Goal: Task Accomplishment & Management: Manage account settings

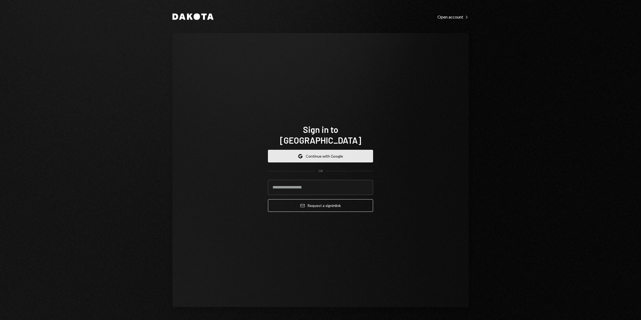
click at [297, 152] on button "Google Continue with Google" at bounding box center [320, 156] width 105 height 13
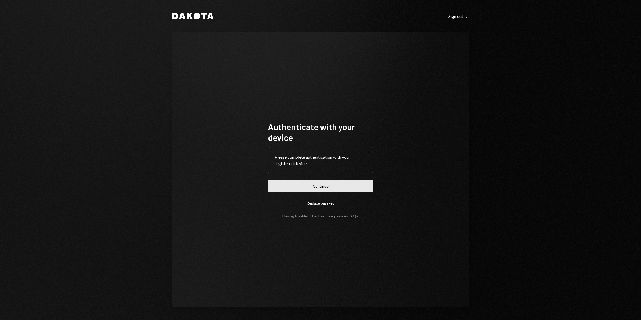
click at [310, 187] on button "Continue" at bounding box center [320, 186] width 105 height 13
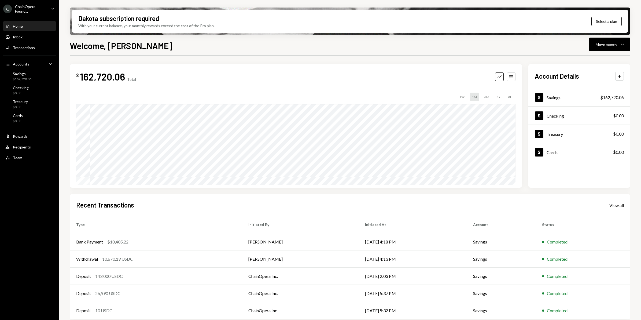
click at [34, 7] on div "ChainOpera Found..." at bounding box center [31, 8] width 32 height 9
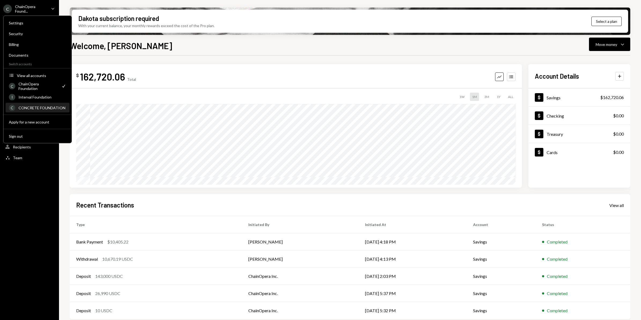
click at [47, 106] on div "CONCRETE FOUNDATION" at bounding box center [42, 107] width 48 height 5
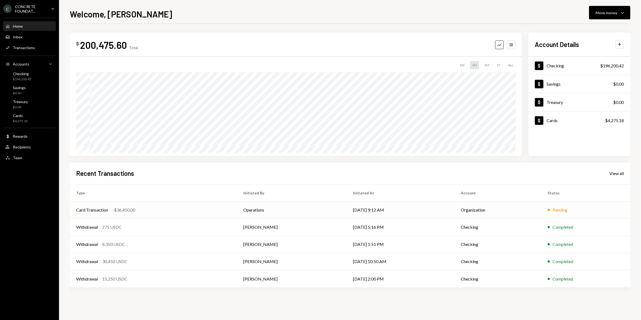
click at [517, 212] on td "Organization" at bounding box center [497, 209] width 87 height 17
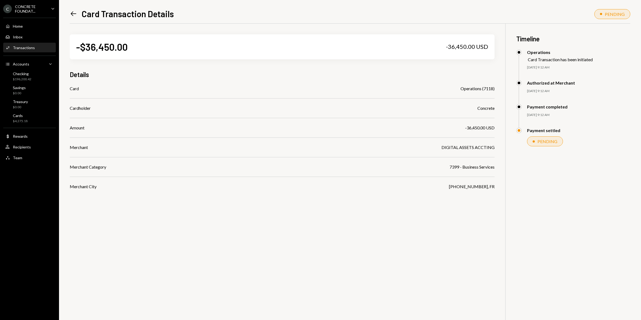
click at [71, 11] on icon "Left Arrow" at bounding box center [74, 14] width 8 height 8
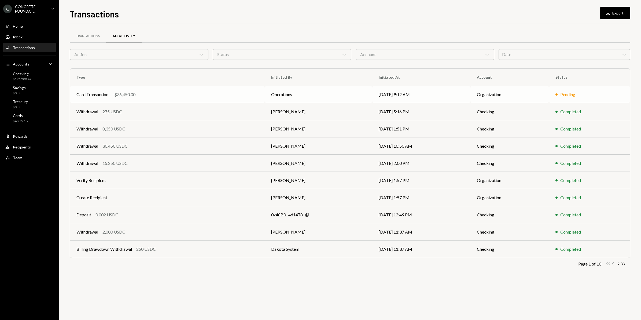
click at [431, 97] on td "[DATE] 9:12 AM" at bounding box center [421, 94] width 98 height 17
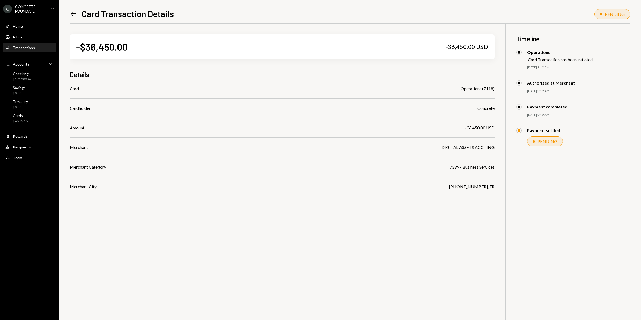
click at [73, 14] on icon "Left Arrow" at bounding box center [74, 14] width 8 height 8
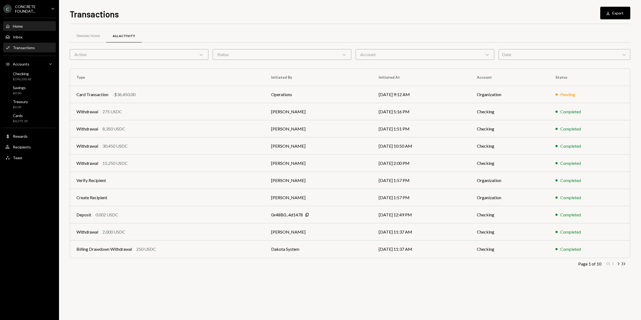
click at [20, 24] on div "Home" at bounding box center [18, 26] width 10 height 5
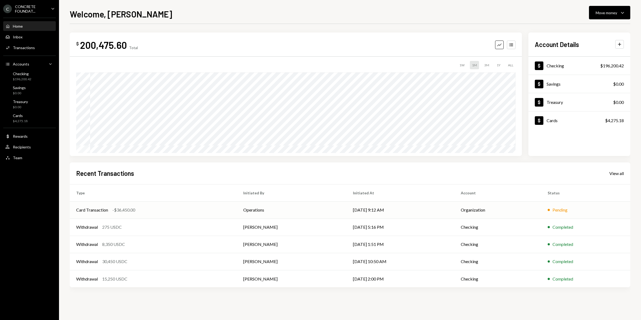
click at [313, 212] on td "Operations" at bounding box center [292, 209] width 110 height 17
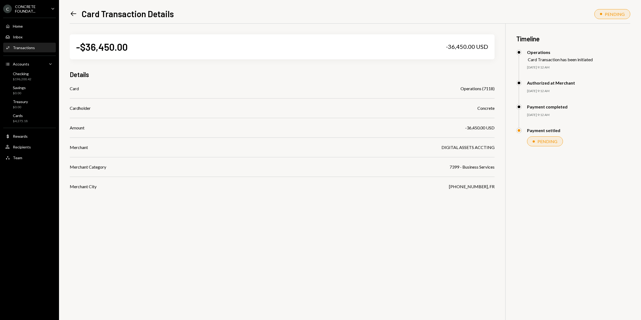
click at [72, 14] on icon at bounding box center [74, 14] width 6 height 5
